Goal: Information Seeking & Learning: Learn about a topic

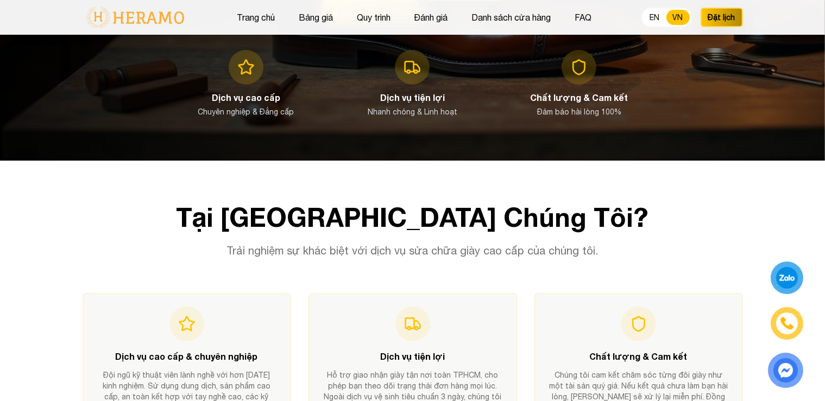
scroll to position [382, 0]
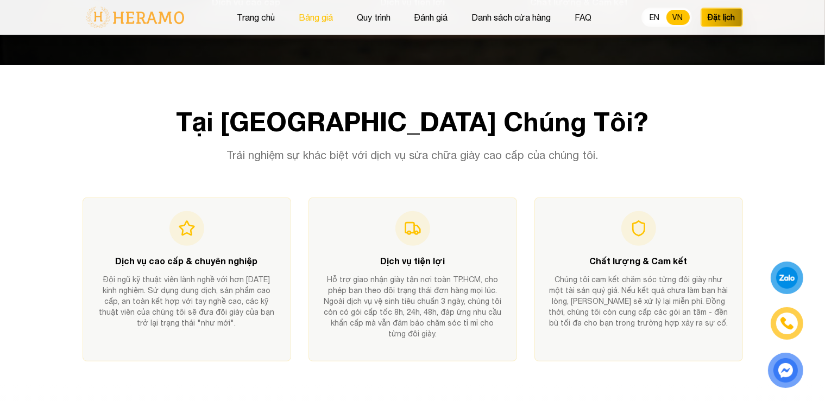
click at [321, 19] on button "Bảng giá" at bounding box center [315, 17] width 41 height 14
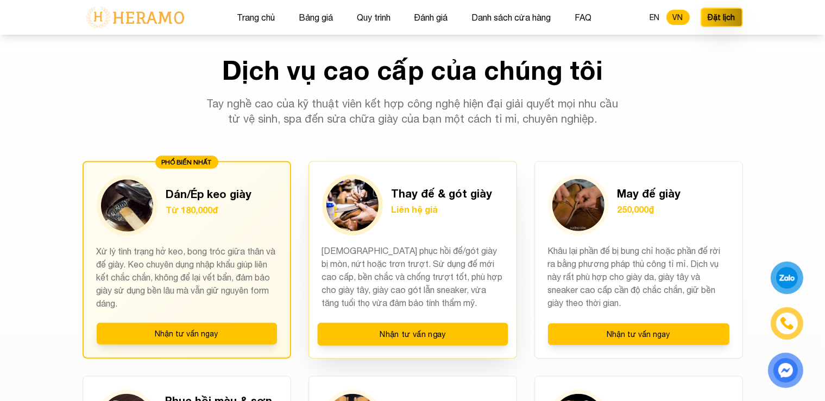
scroll to position [826, 0]
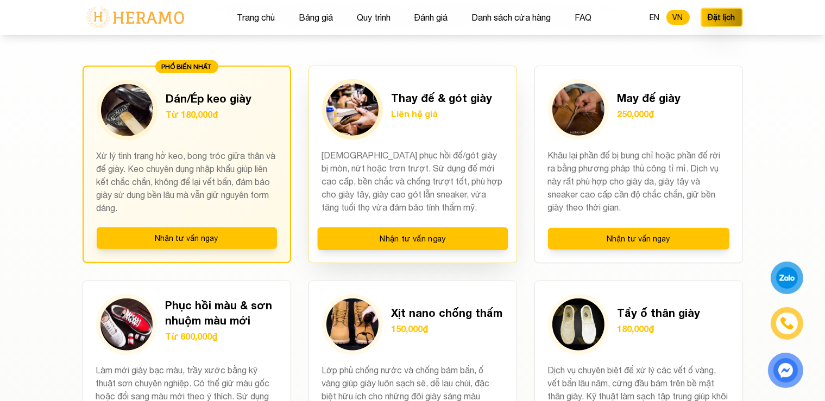
click at [431, 164] on p "[DEMOGRAPHIC_DATA] phục hồi đế/gót giày bị mòn, nứt hoặc trơn trượt. Sử dụng đế…" at bounding box center [412, 182] width 181 height 66
click at [425, 101] on h3 "Thay đế & gót giày" at bounding box center [441, 97] width 101 height 15
click at [431, 96] on h3 "Thay đế & gót giày" at bounding box center [441, 97] width 101 height 15
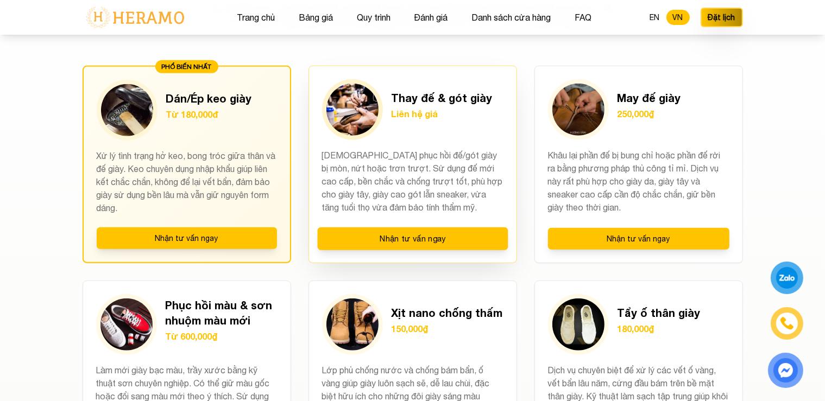
click at [388, 142] on div "Thay đế & gót giày Liên hệ giá [DEMOGRAPHIC_DATA] phục hồi đế/gót giày bị mòn, …" at bounding box center [412, 165] width 208 height 198
click at [390, 238] on button "Nhận tư vấn ngay" at bounding box center [412, 239] width 191 height 23
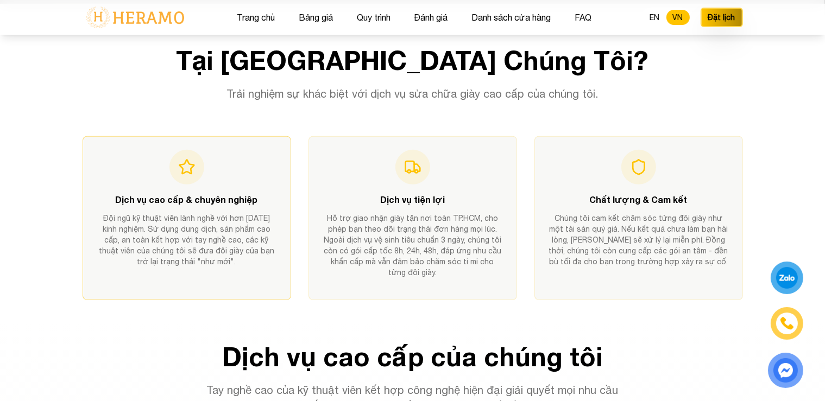
scroll to position [157, 0]
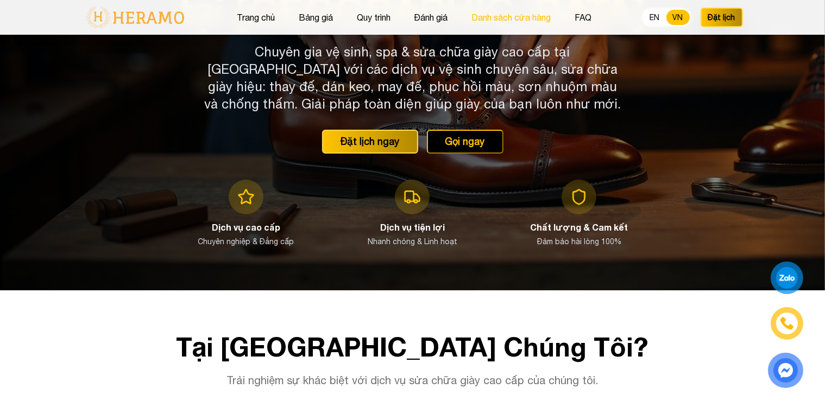
click at [500, 14] on button "Danh sách cửa hàng" at bounding box center [512, 17] width 86 height 14
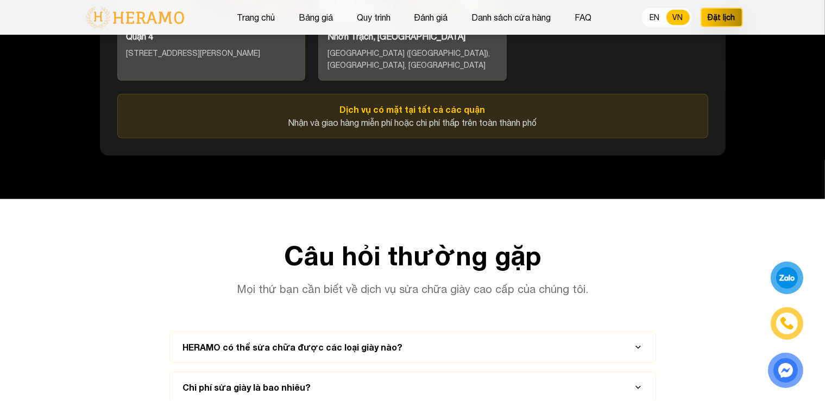
scroll to position [5040, 0]
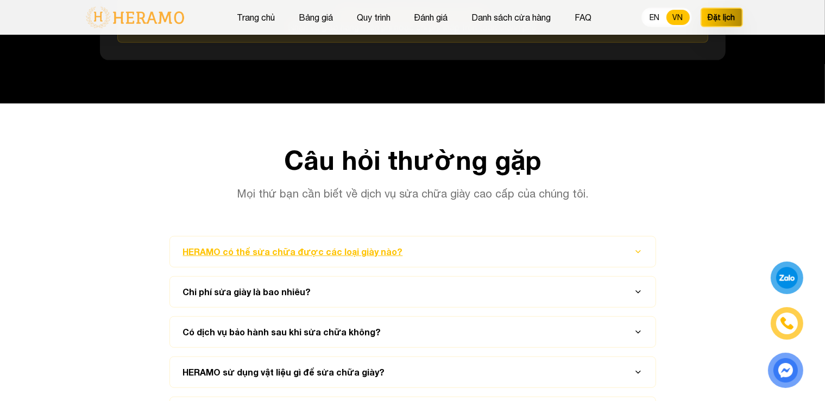
click at [613, 250] on button "HERAMO có thể sửa chữa được các loại giày nào?" at bounding box center [412, 252] width 459 height 30
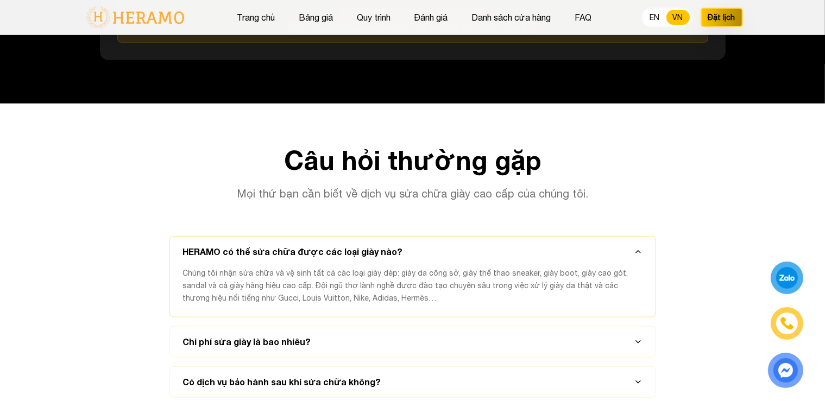
scroll to position [5135, 0]
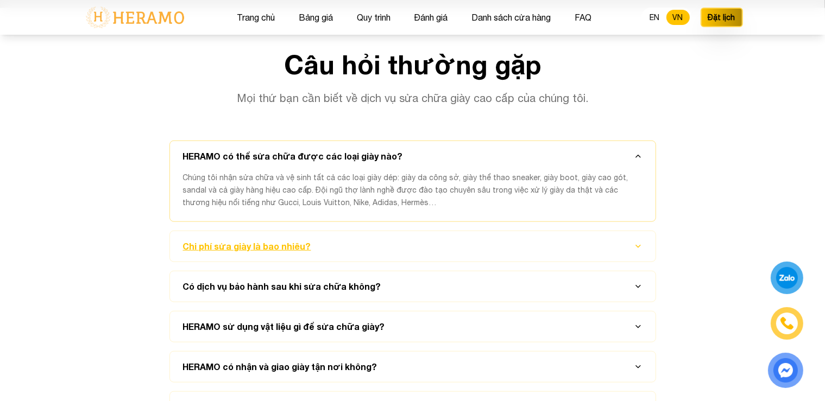
click at [625, 248] on button "Chi phí sửa giày là bao nhiêu?" at bounding box center [412, 246] width 459 height 30
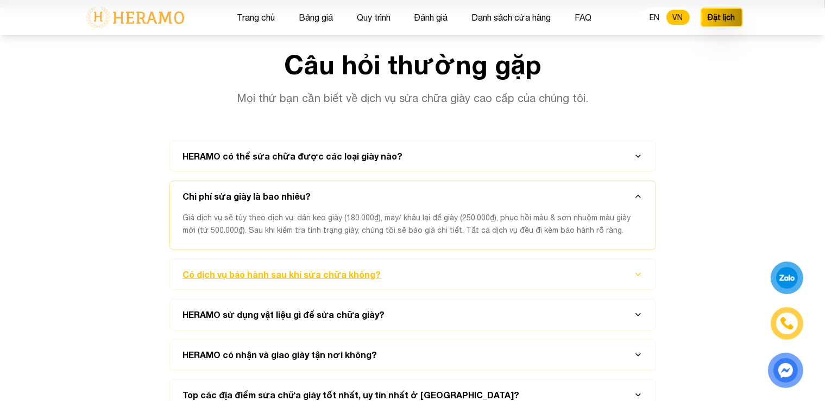
click at [596, 274] on button "Có dịch vụ bảo hành sau khi sửa chữa không?" at bounding box center [412, 275] width 459 height 30
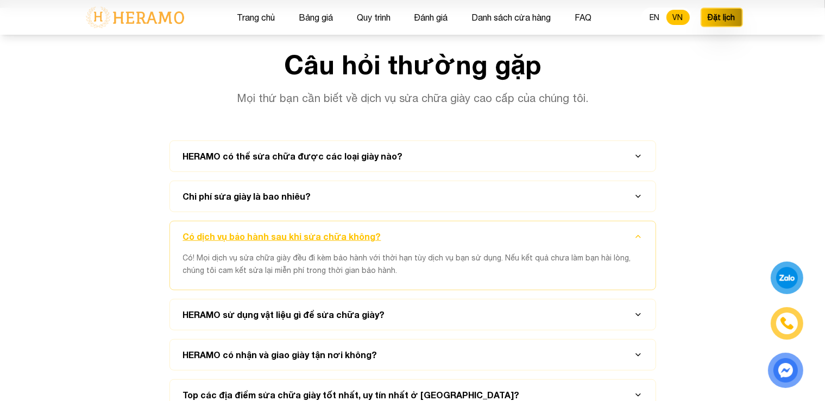
scroll to position [5231, 0]
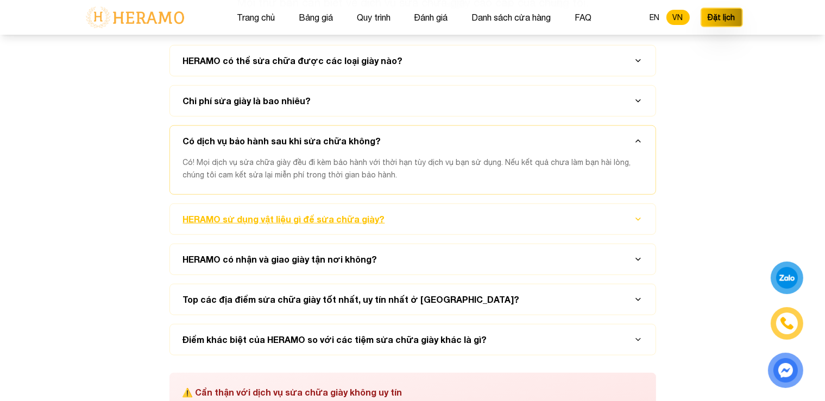
click at [635, 219] on button "HERAMO sử dụng vật liệu gì để sửa chữa giày?" at bounding box center [412, 219] width 459 height 30
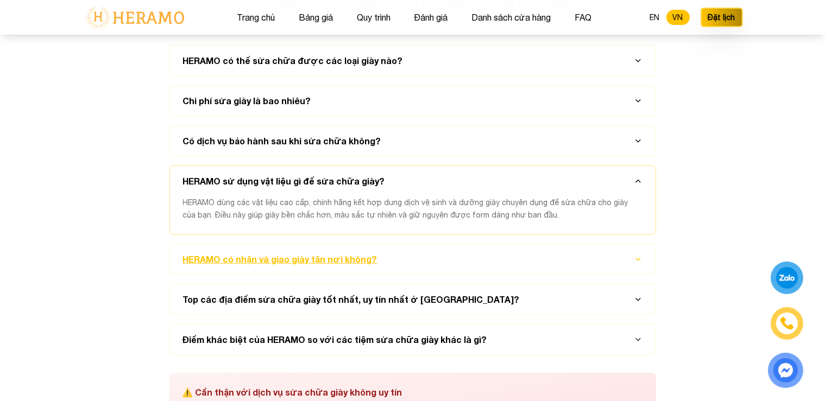
click at [616, 263] on button "HERAMO có nhận và giao giày tận nơi không?" at bounding box center [412, 259] width 459 height 30
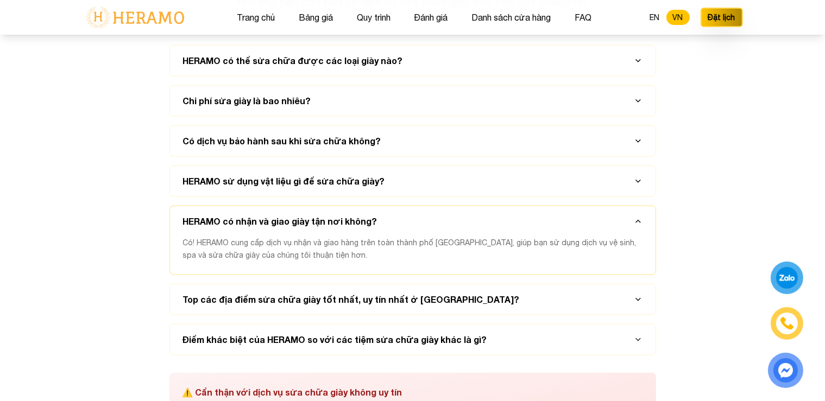
scroll to position [5326, 0]
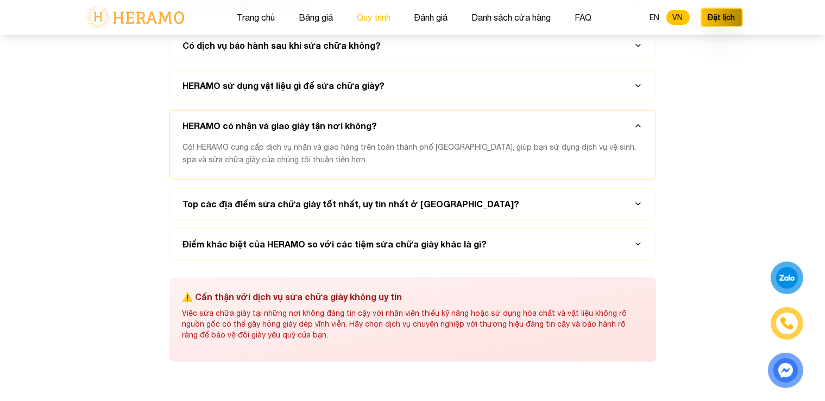
click at [366, 17] on button "Quy trình" at bounding box center [373, 17] width 40 height 14
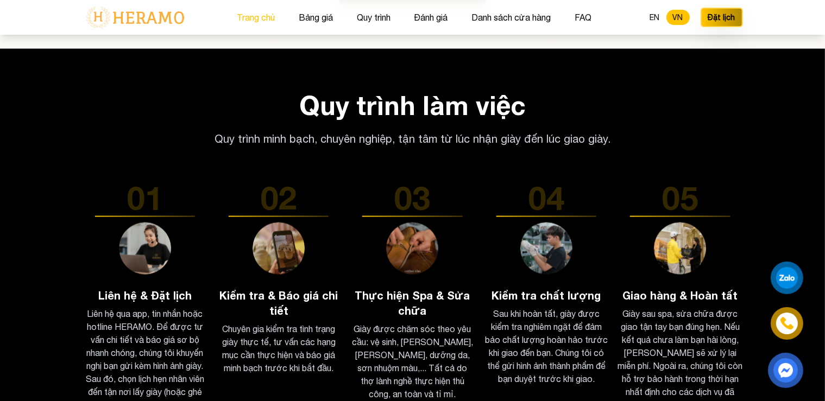
click at [266, 18] on button "Trang chủ" at bounding box center [255, 17] width 45 height 14
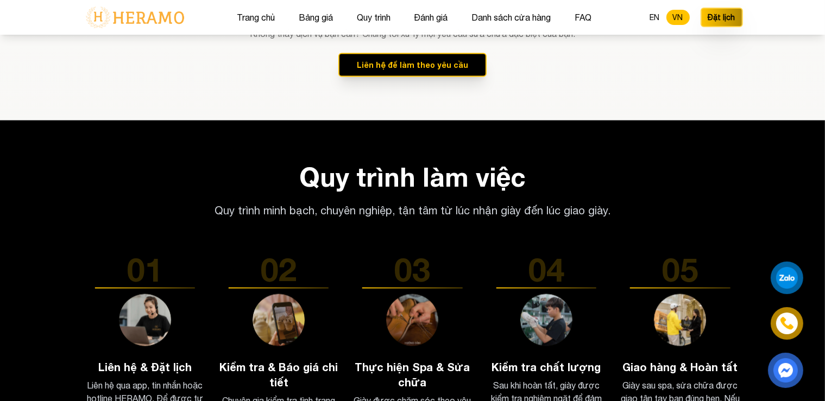
scroll to position [1625, 0]
